Goal: Information Seeking & Learning: Learn about a topic

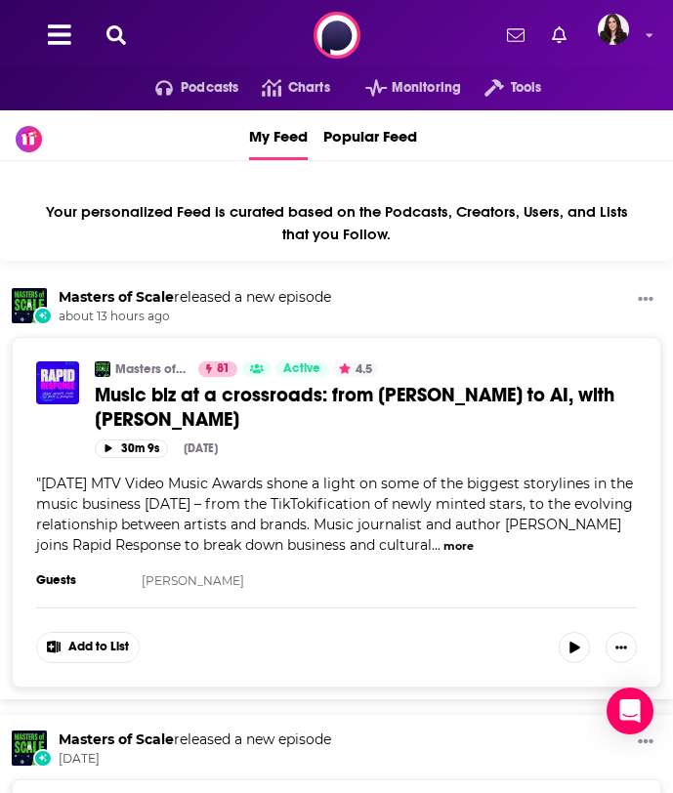
click at [122, 40] on icon at bounding box center [116, 35] width 20 height 20
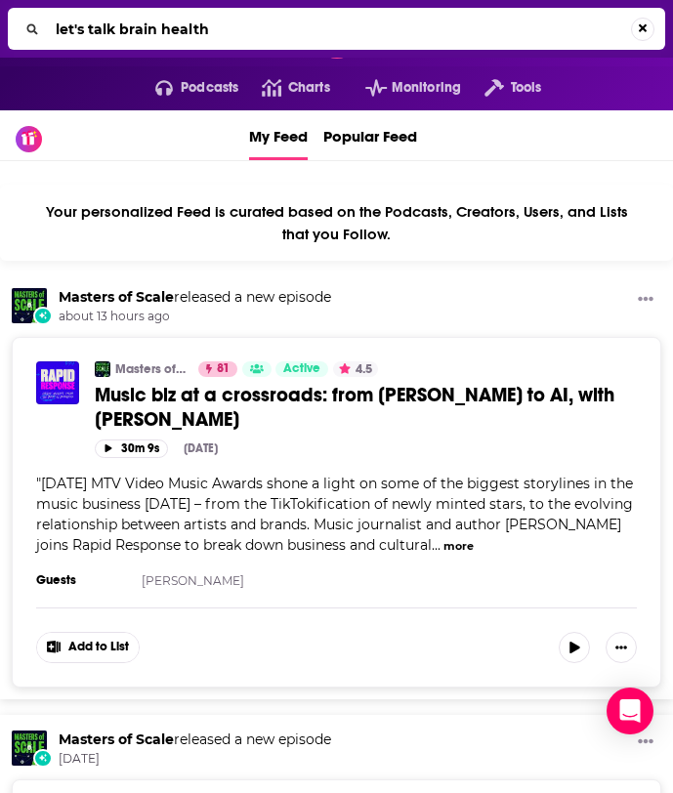
type input "let's talk brain health"
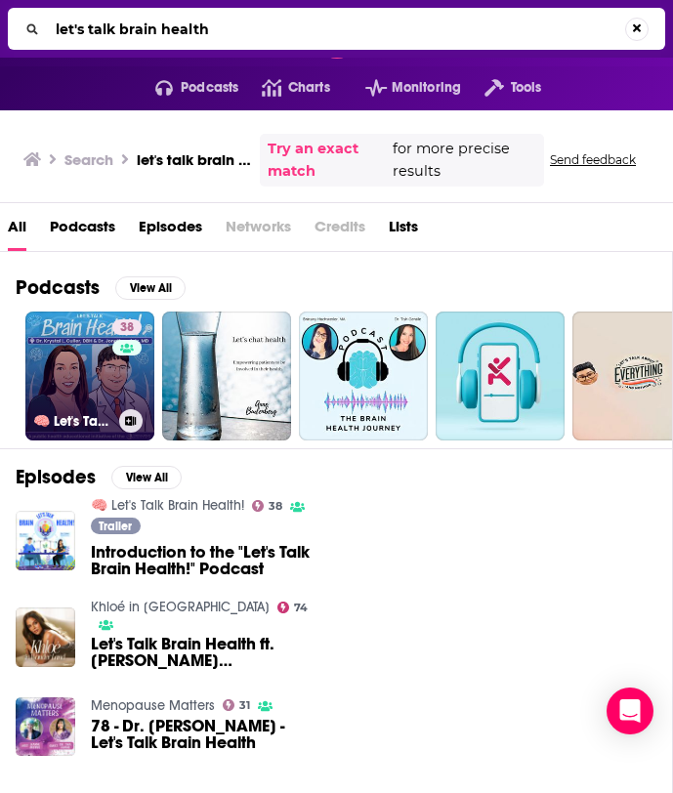
click at [87, 343] on link "38 🧠 Let's Talk Brain Health!" at bounding box center [89, 375] width 129 height 129
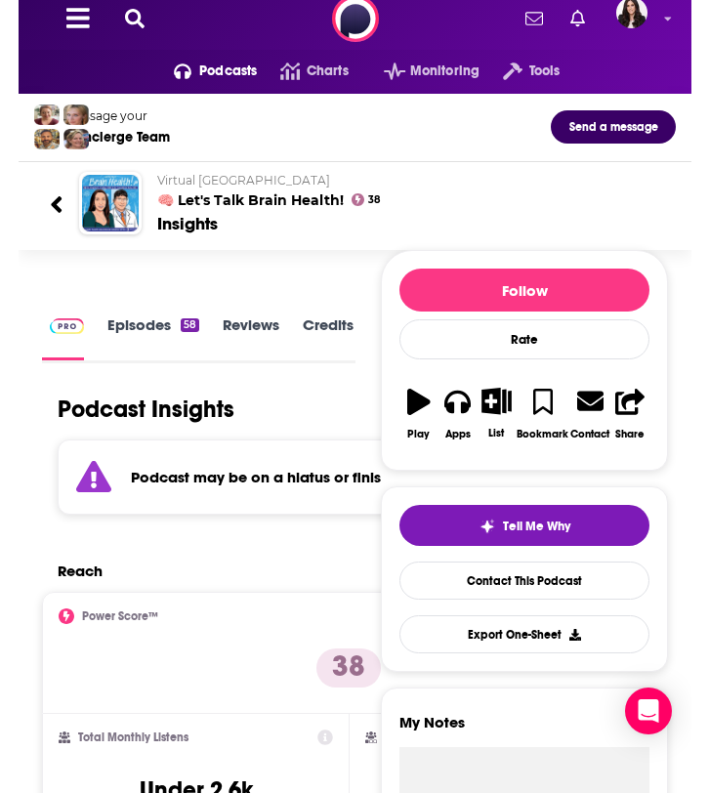
scroll to position [21, 0]
